Goal: Transaction & Acquisition: Purchase product/service

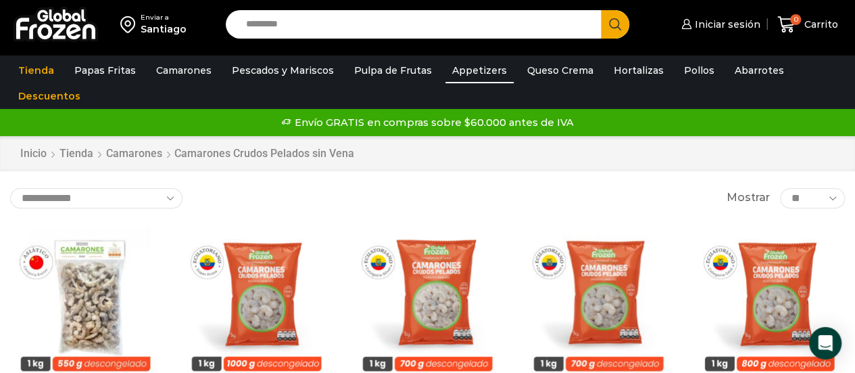
click at [459, 71] on link "Appetizers" at bounding box center [480, 70] width 68 height 26
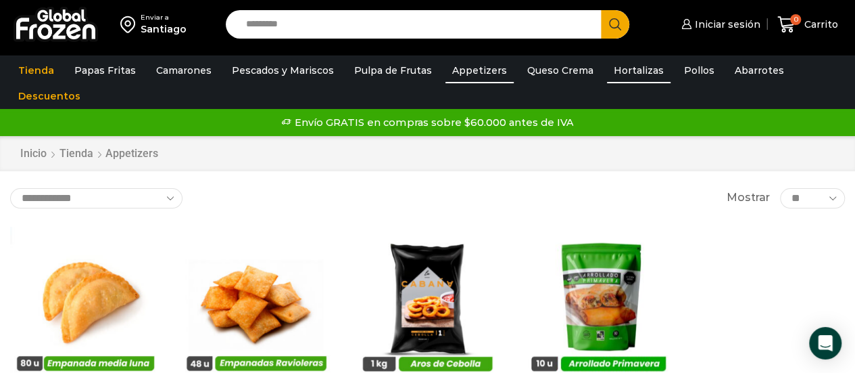
drag, startPoint x: 623, startPoint y: 70, endPoint x: 610, endPoint y: 70, distance: 13.5
click at [623, 69] on link "Hortalizas" at bounding box center [639, 70] width 64 height 26
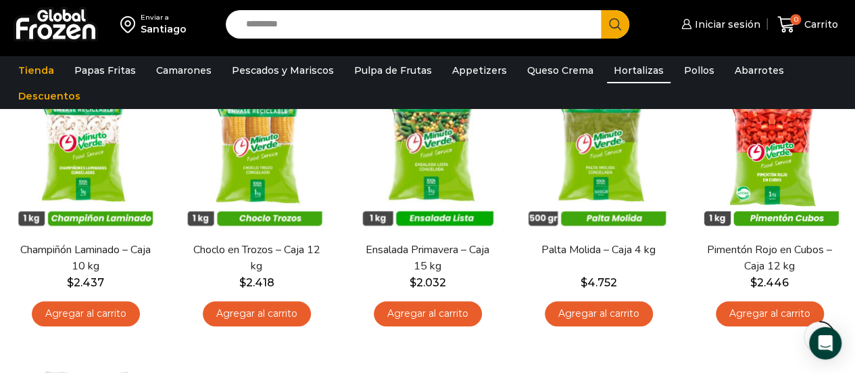
scroll to position [541, 0]
